Goal: Information Seeking & Learning: Learn about a topic

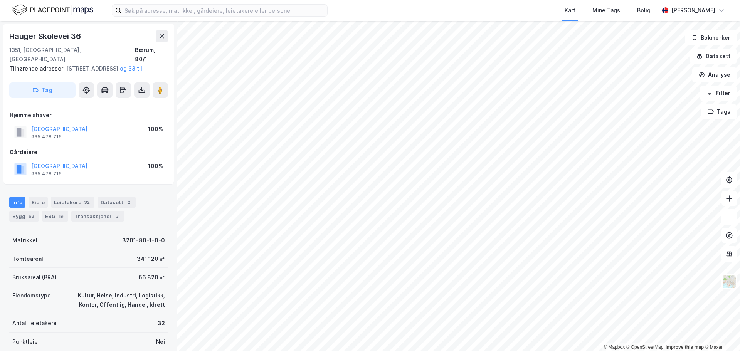
click at [481, 228] on html "Kart Mine Tags [PERSON_NAME] [PERSON_NAME] © Mapbox © OpenStreetMap Improve thi…" at bounding box center [370, 175] width 740 height 351
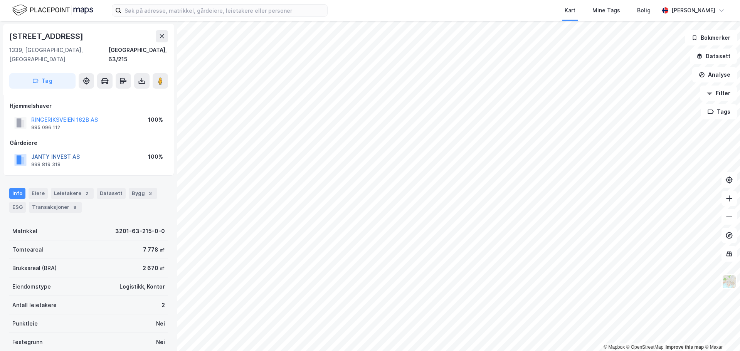
click at [0, 0] on button "JANTY INVEST AS" at bounding box center [0, 0] width 0 height 0
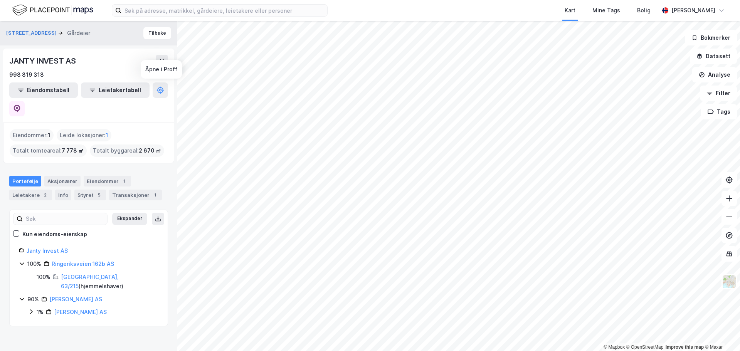
click at [151, 89] on div "Eiendomstabell Leietakertabell" at bounding box center [88, 99] width 159 height 34
click at [21, 105] on icon at bounding box center [17, 109] width 8 height 8
click at [62, 176] on div "Aksjonærer" at bounding box center [62, 181] width 36 height 11
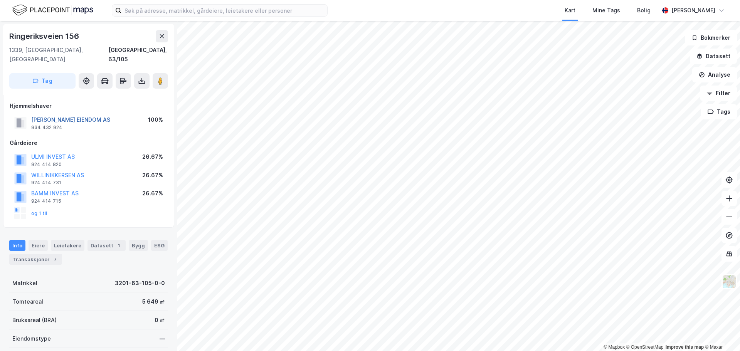
click at [0, 0] on button "[PERSON_NAME] EIENDOM AS" at bounding box center [0, 0] width 0 height 0
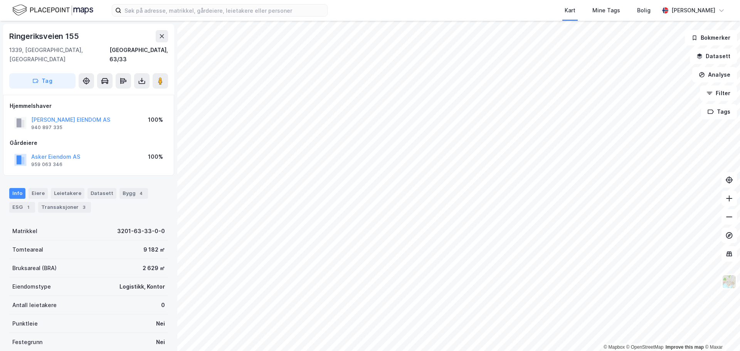
scroll to position [2, 0]
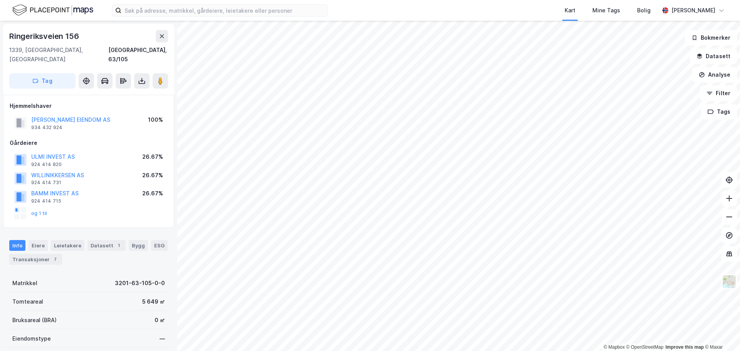
scroll to position [2, 0]
click at [45, 228] on div "Eiere" at bounding box center [38, 244] width 19 height 11
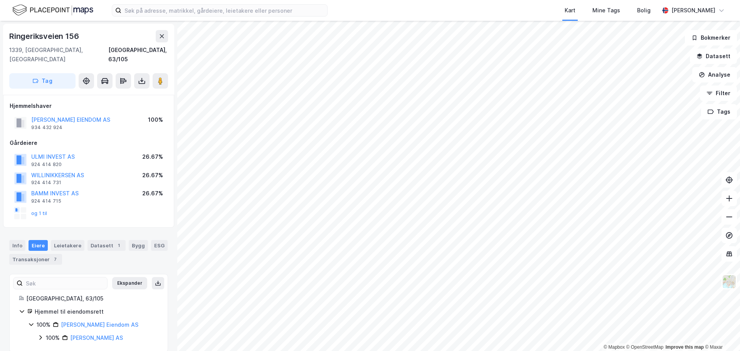
scroll to position [1, 0]
click at [41, 228] on div "100% [PERSON_NAME] AS" at bounding box center [97, 336] width 121 height 9
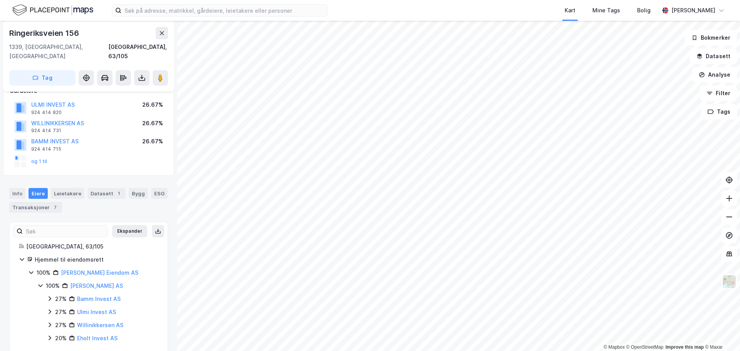
scroll to position [54, 0]
click at [49, 228] on icon at bounding box center [50, 336] width 6 height 6
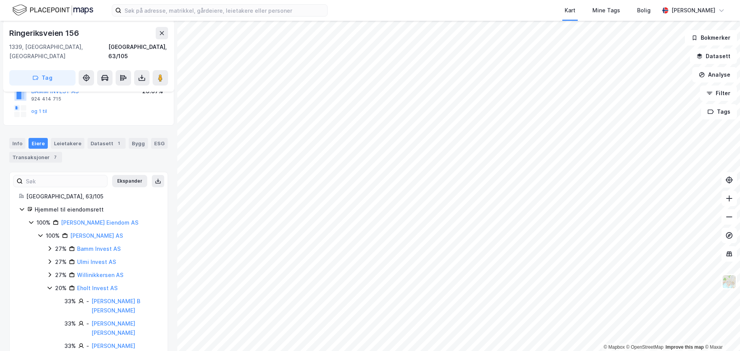
click at [48, 228] on icon at bounding box center [50, 275] width 6 height 6
click at [48, 228] on div "27% Bamm Invest AS 27% Ulmi Invest AS 27% Willinikkersen AS 100% - [PERSON_NAME…" at bounding box center [103, 313] width 112 height 138
click at [47, 228] on icon at bounding box center [50, 248] width 6 height 6
click at [49, 228] on icon at bounding box center [50, 284] width 6 height 6
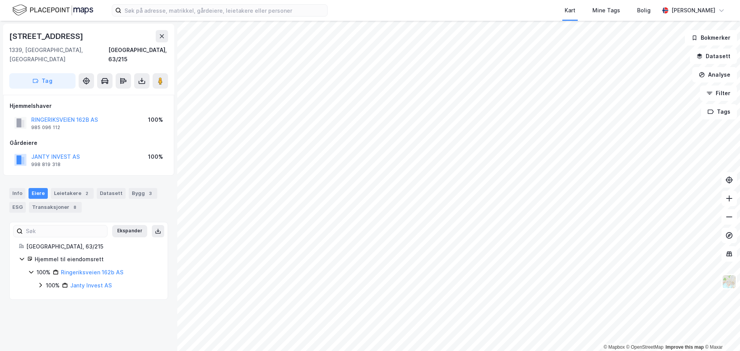
click at [40, 228] on icon at bounding box center [40, 285] width 6 height 6
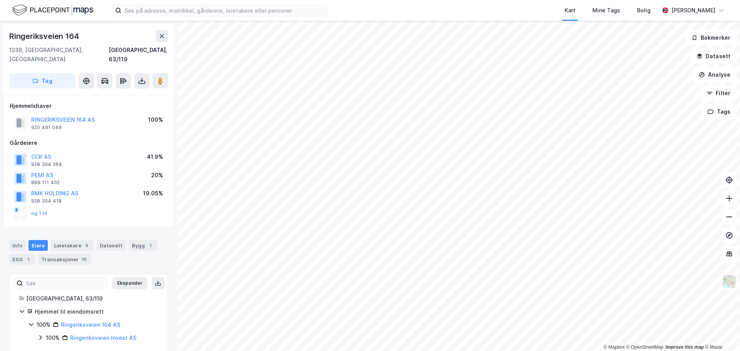
scroll to position [1, 0]
click at [40, 228] on icon at bounding box center [40, 336] width 6 height 6
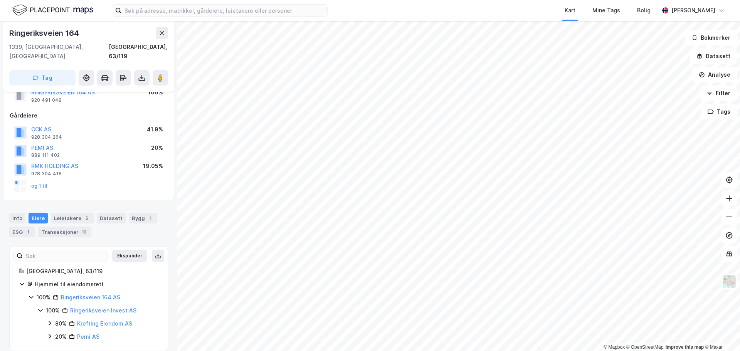
click at [47, 228] on icon at bounding box center [50, 323] width 6 height 6
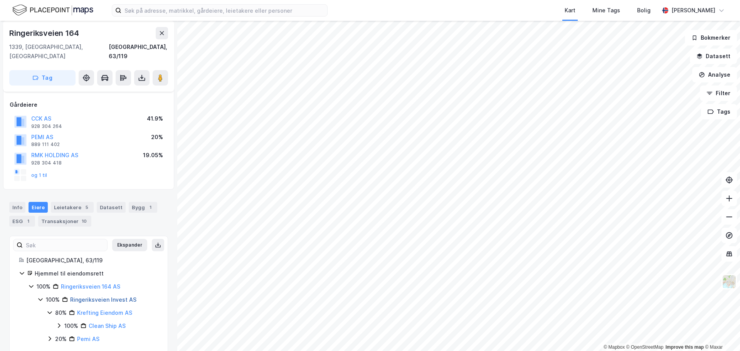
scroll to position [40, 0]
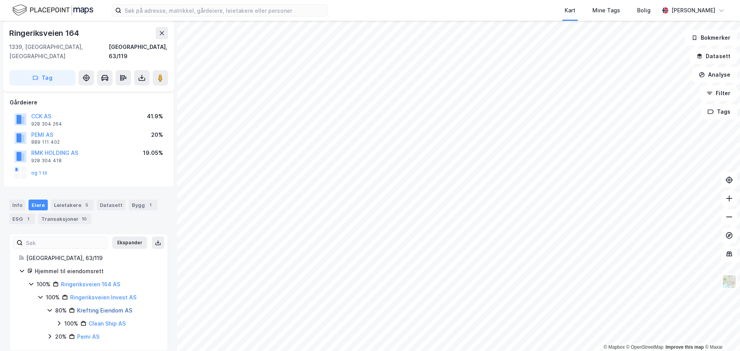
click at [110, 228] on link "Krefting Eiendom AS" at bounding box center [104, 310] width 55 height 7
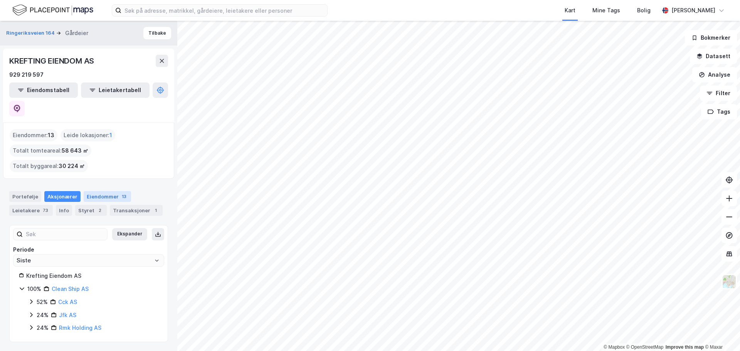
click at [92, 191] on div "Eiendommer 13" at bounding box center [107, 196] width 47 height 11
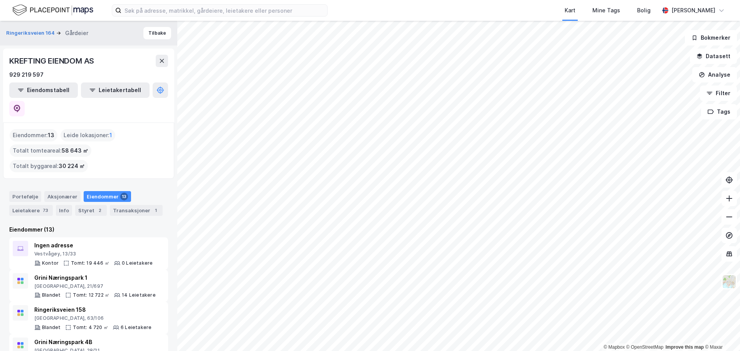
click at [481, 228] on html "Kart Mine Tags [PERSON_NAME] [PERSON_NAME] © Mapbox © OpenStreetMap Improve thi…" at bounding box center [370, 175] width 740 height 351
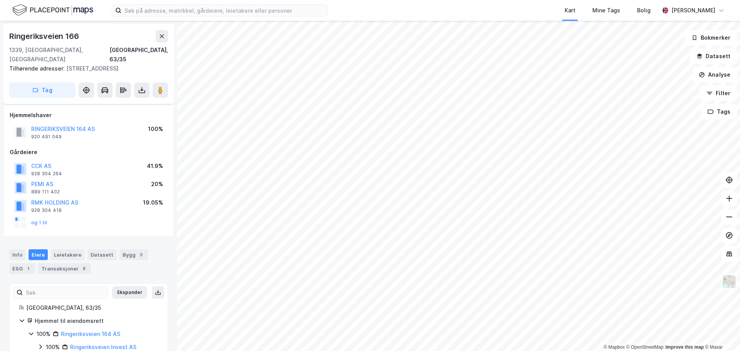
scroll to position [10, 0]
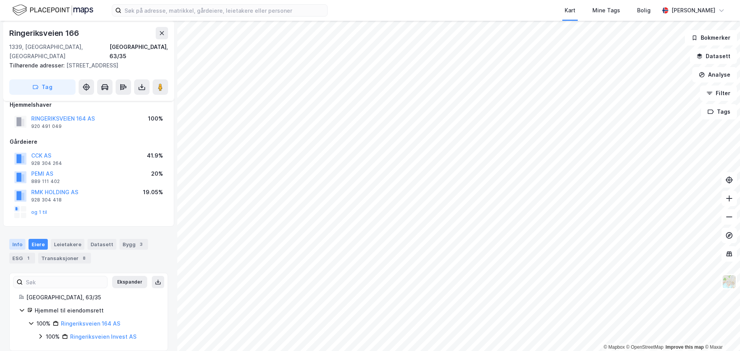
click at [22, 228] on div "Info" at bounding box center [17, 244] width 16 height 11
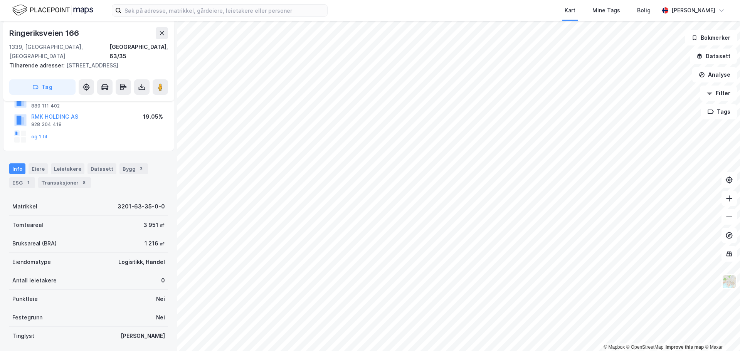
scroll to position [87, 0]
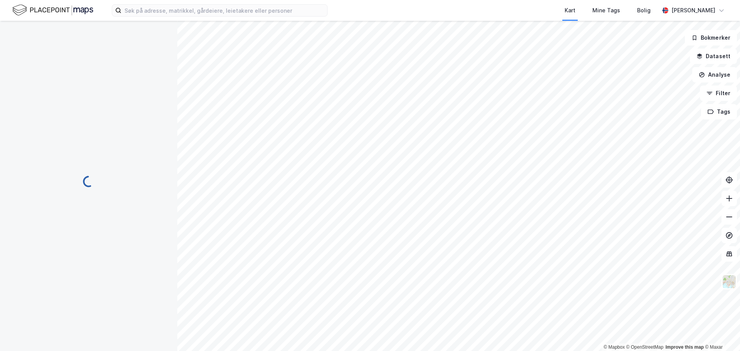
scroll to position [87, 0]
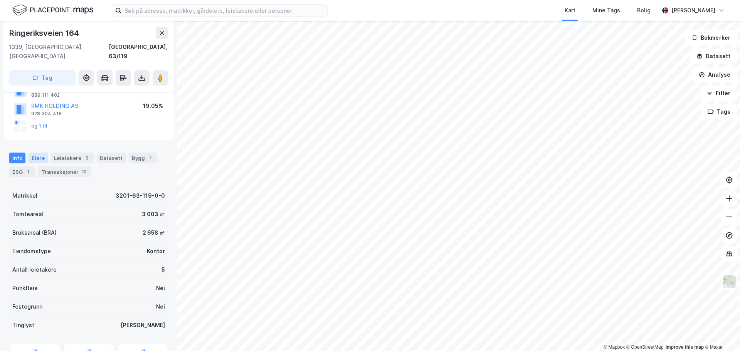
click at [40, 153] on div "Eiere" at bounding box center [38, 158] width 19 height 11
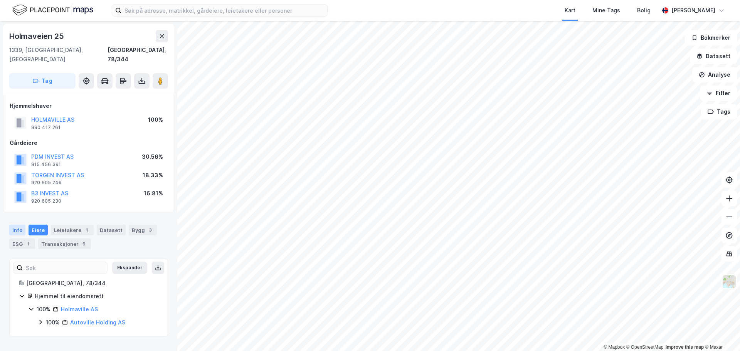
click at [22, 225] on div "Info" at bounding box center [17, 230] width 16 height 11
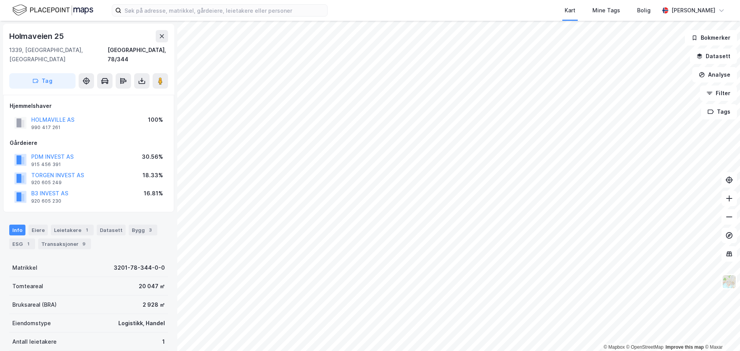
scroll to position [0, 0]
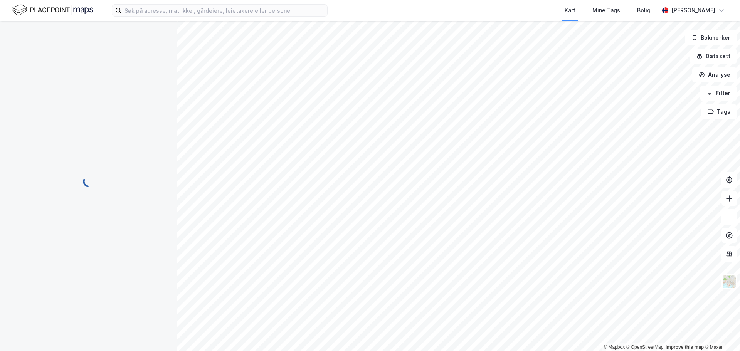
scroll to position [0, 0]
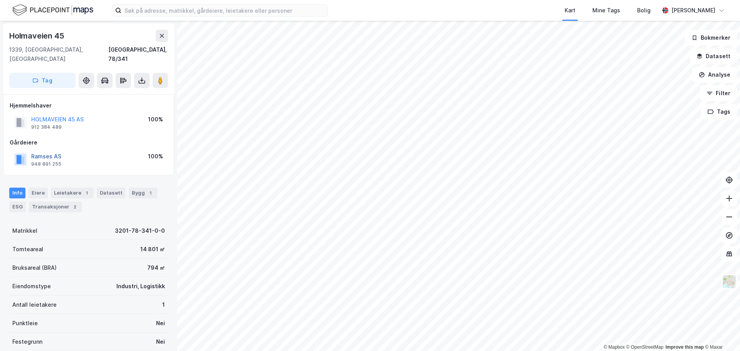
click at [0, 0] on button "Ramses AS" at bounding box center [0, 0] width 0 height 0
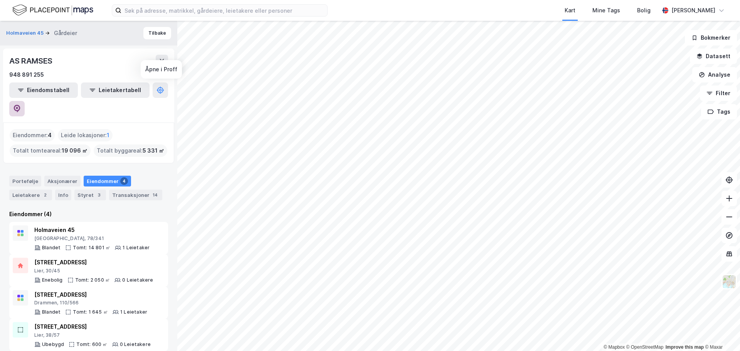
click at [25, 101] on button at bounding box center [16, 108] width 15 height 15
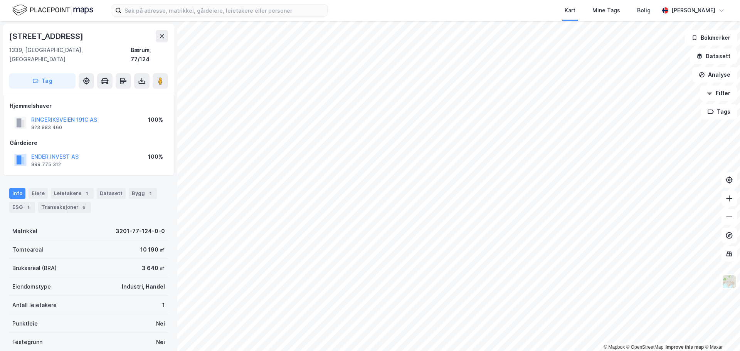
scroll to position [0, 0]
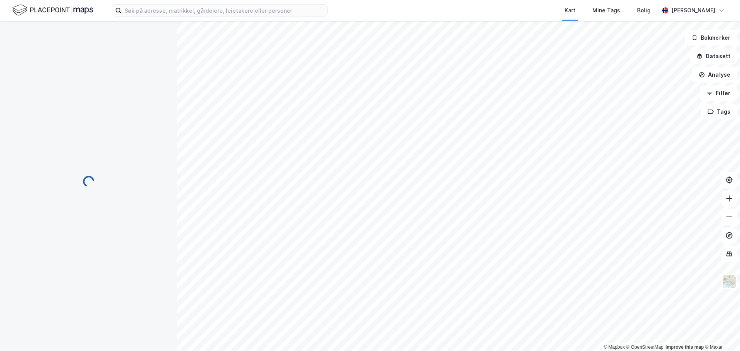
scroll to position [0, 0]
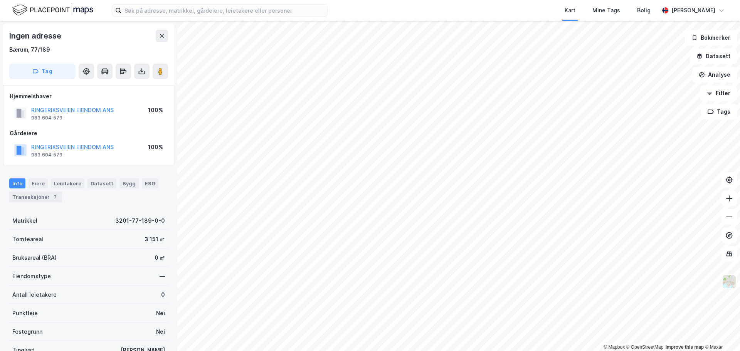
scroll to position [0, 0]
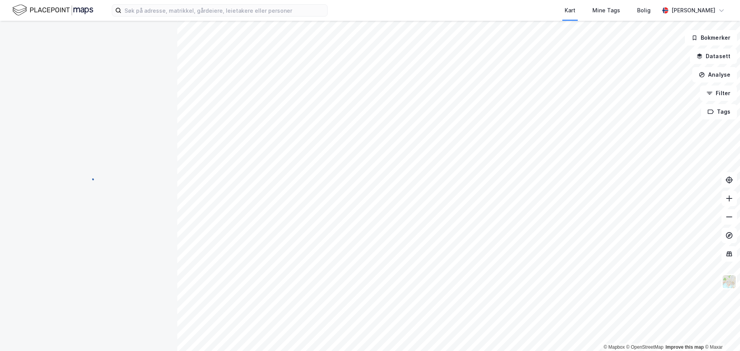
scroll to position [0, 0]
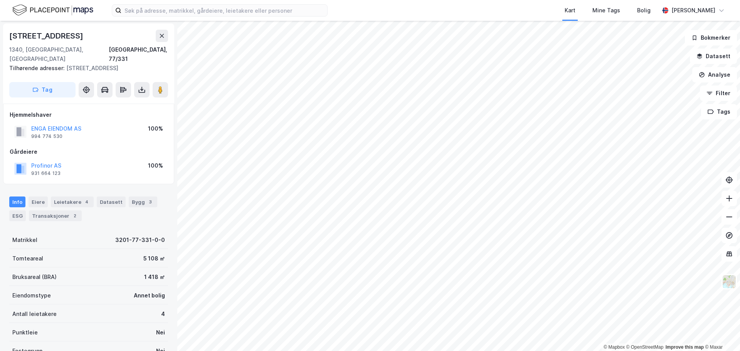
scroll to position [0, 0]
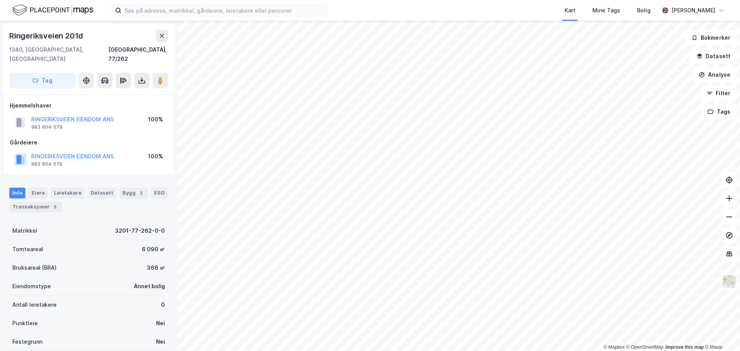
scroll to position [0, 0]
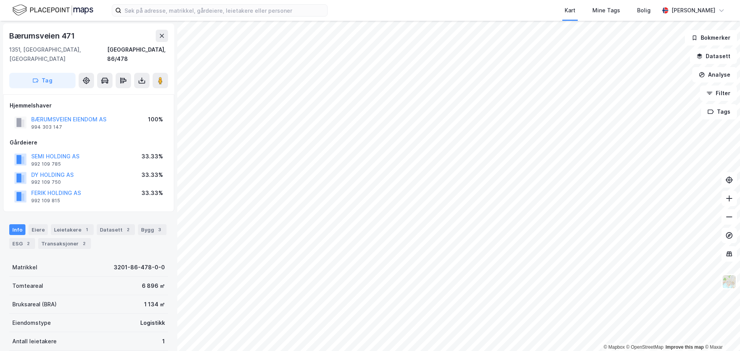
scroll to position [0, 0]
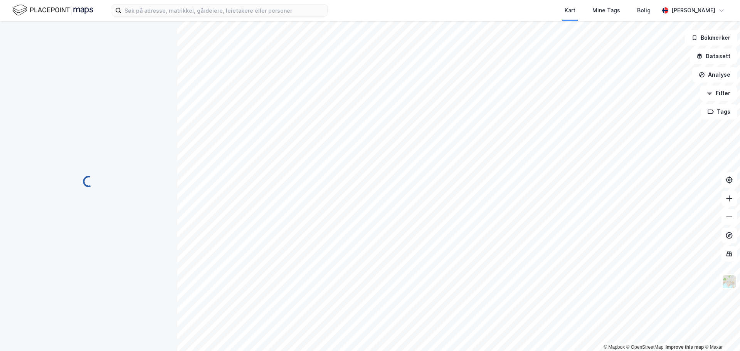
scroll to position [0, 0]
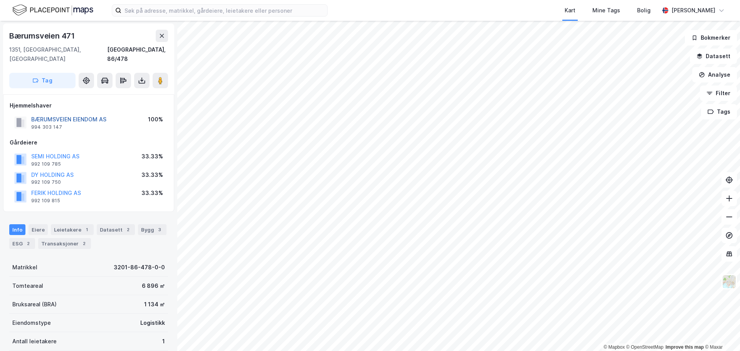
click at [0, 0] on button "BÆRUMSVEIEN EIENDOM AS" at bounding box center [0, 0] width 0 height 0
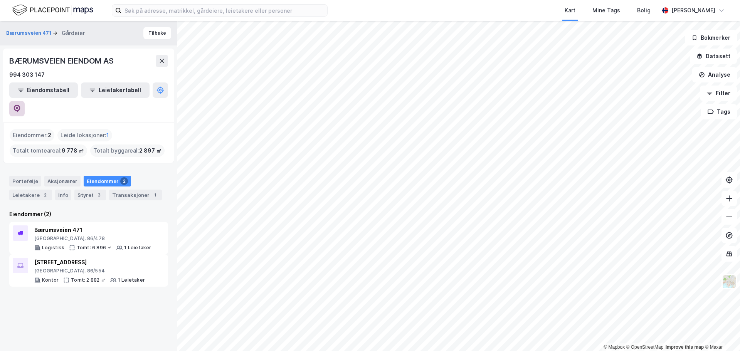
click at [25, 101] on button at bounding box center [16, 108] width 15 height 15
click at [156, 94] on icon at bounding box center [160, 90] width 8 height 8
click at [329, 228] on html "Kart Mine Tags [PERSON_NAME] [PERSON_NAME] © Mapbox © OpenStreetMap Improve thi…" at bounding box center [370, 175] width 740 height 351
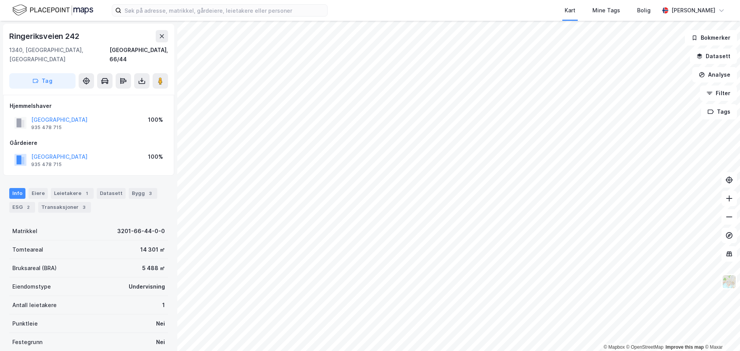
scroll to position [0, 0]
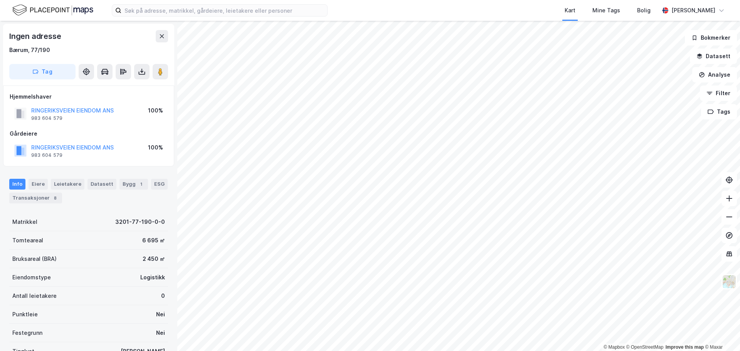
scroll to position [0, 0]
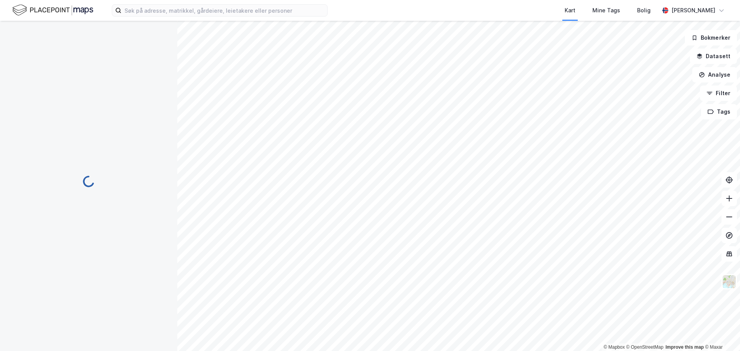
scroll to position [0, 0]
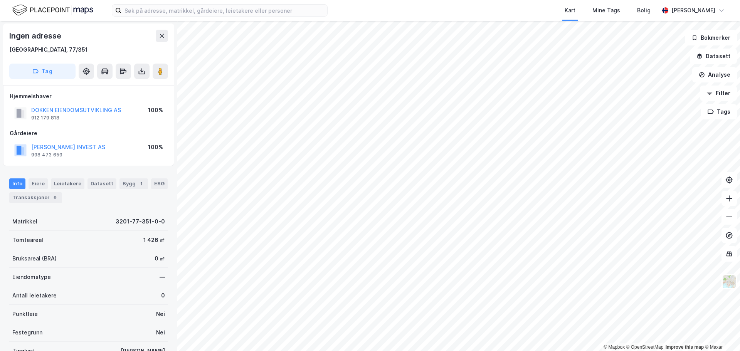
scroll to position [0, 0]
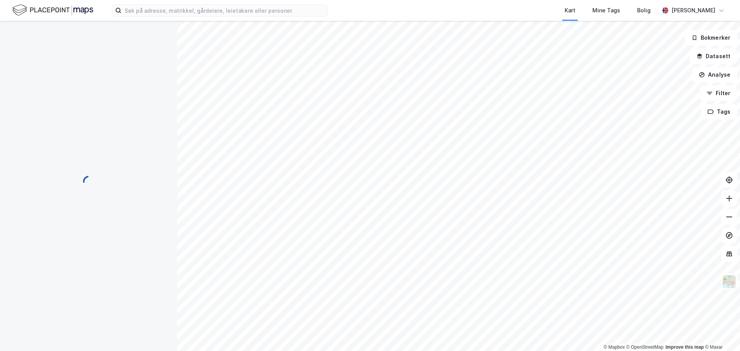
scroll to position [0, 0]
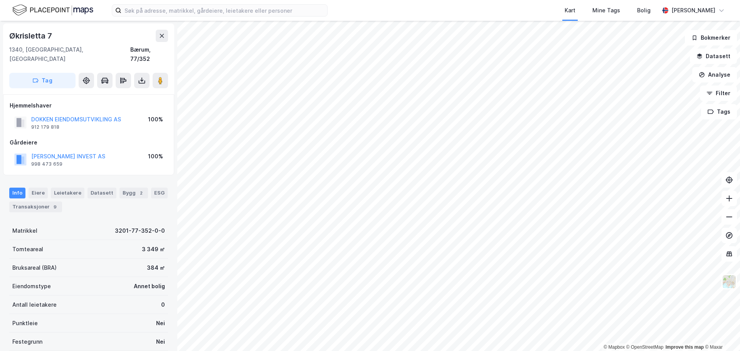
scroll to position [0, 0]
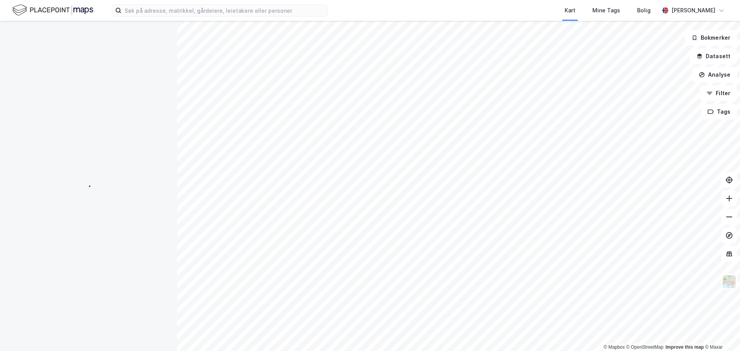
scroll to position [0, 0]
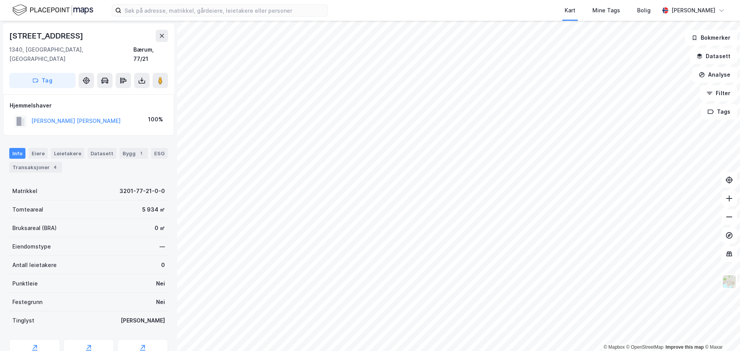
scroll to position [0, 0]
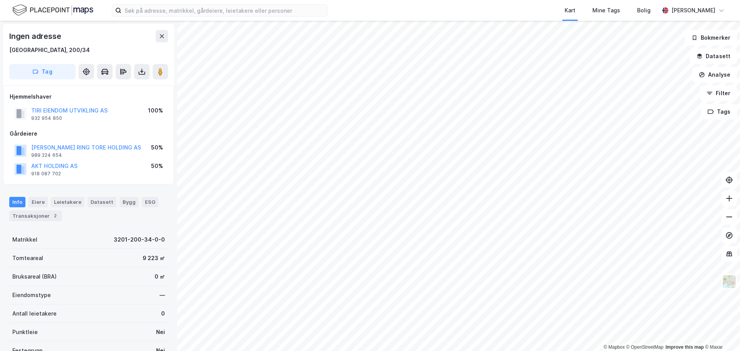
scroll to position [0, 0]
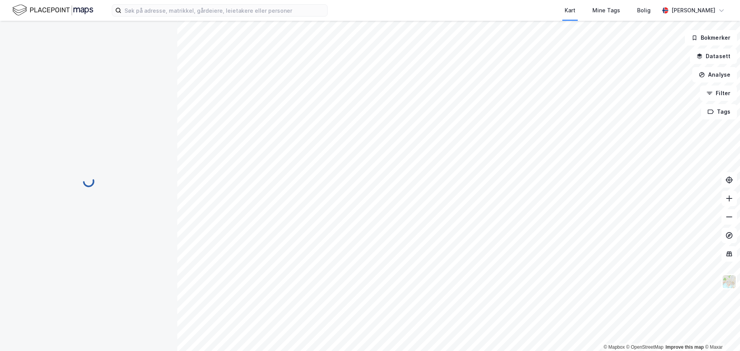
scroll to position [0, 0]
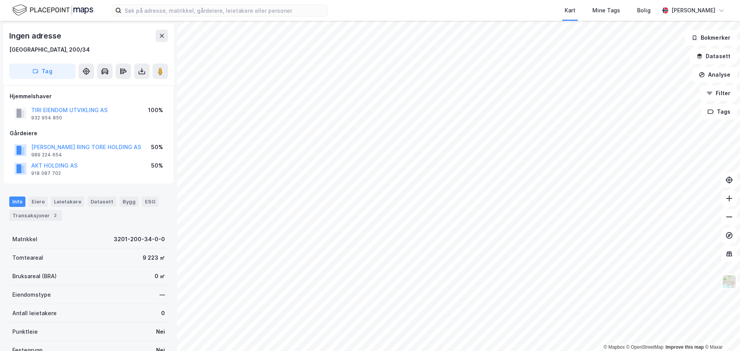
scroll to position [0, 0]
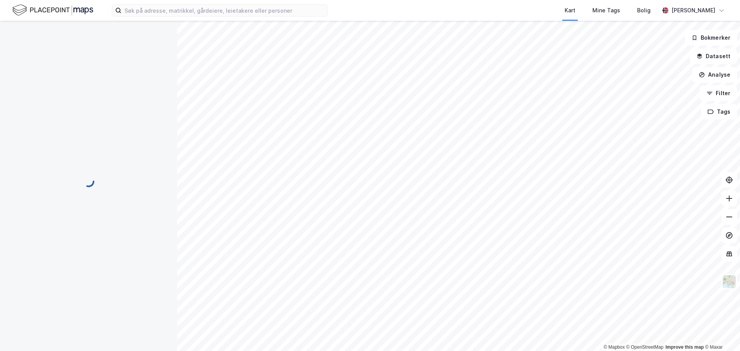
scroll to position [0, 0]
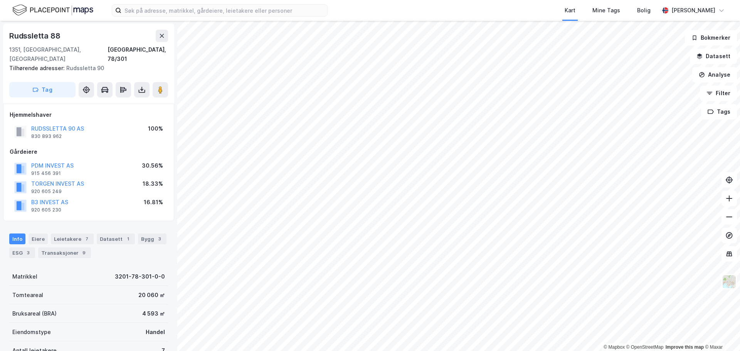
scroll to position [0, 0]
click at [0, 0] on button "RUDSSLETTA 90 AS" at bounding box center [0, 0] width 0 height 0
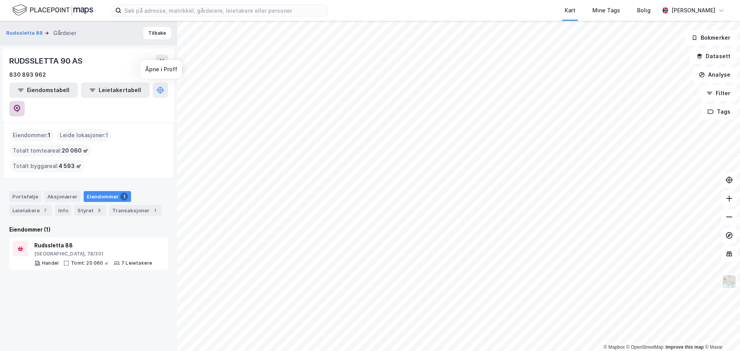
click at [21, 105] on icon at bounding box center [17, 109] width 8 height 8
